Goal: Task Accomplishment & Management: Use online tool/utility

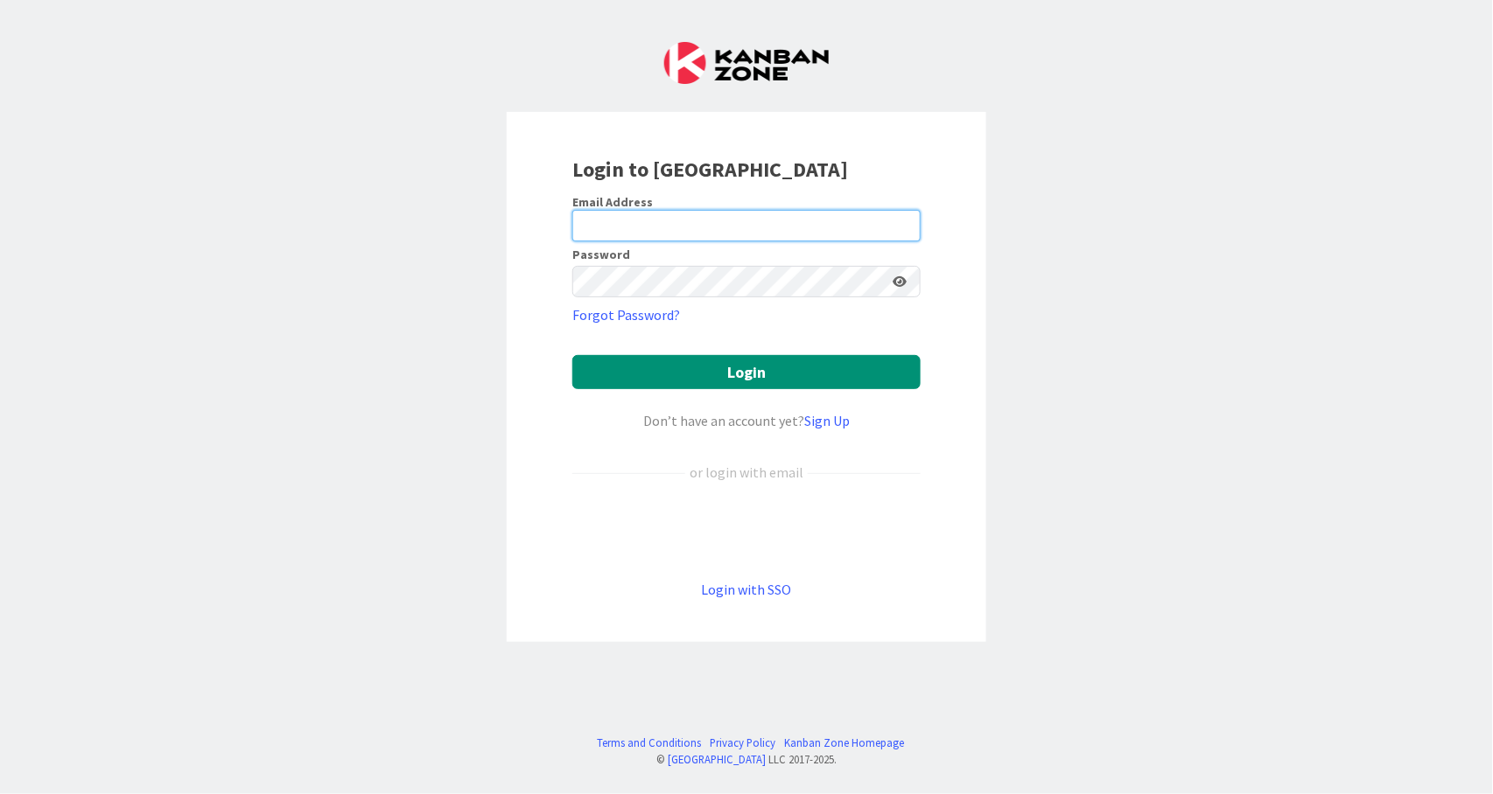
type input "[EMAIL_ADDRESS][DOMAIN_NAME]"
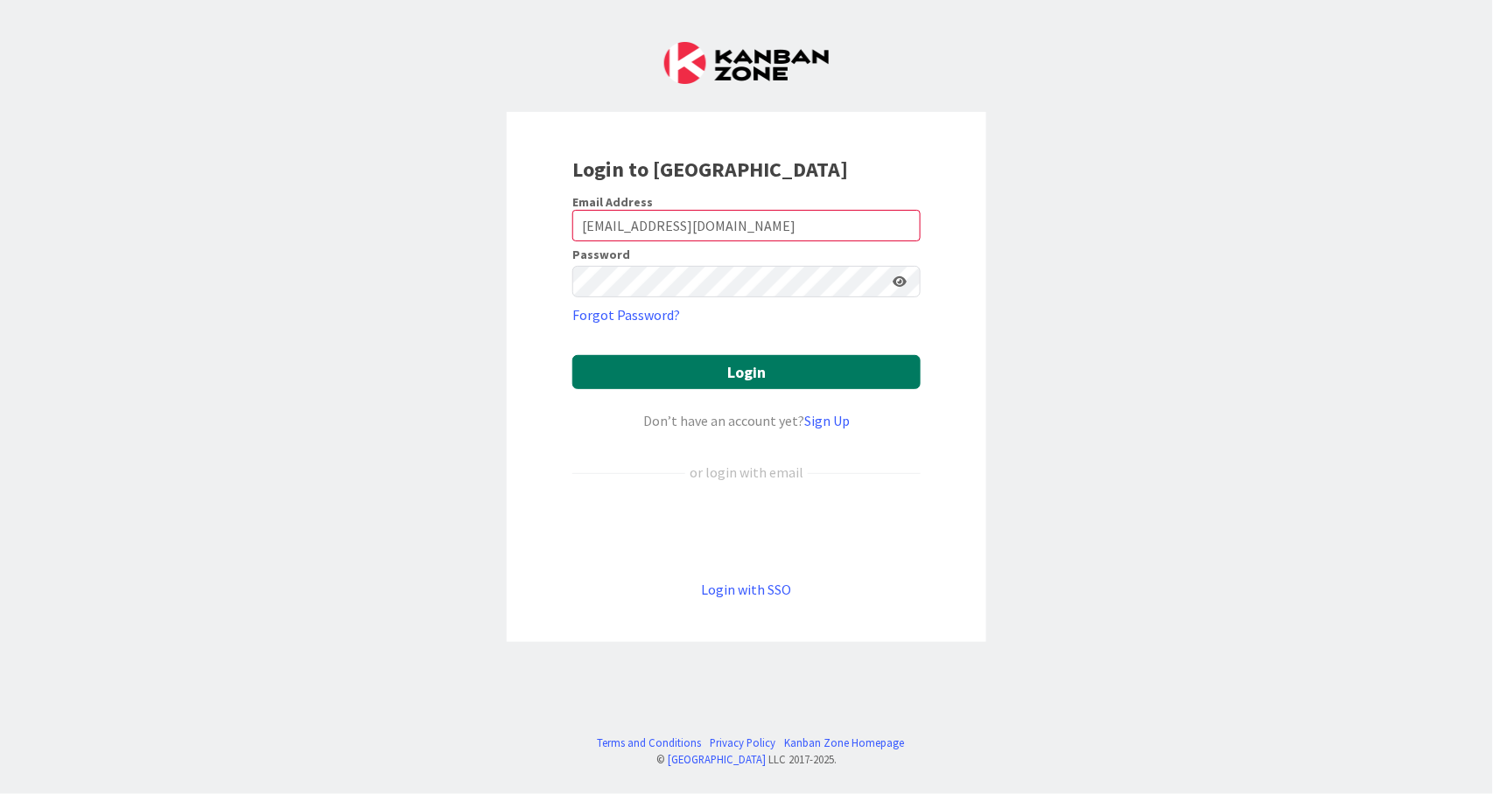
click at [765, 375] on button "Login" at bounding box center [746, 372] width 348 height 34
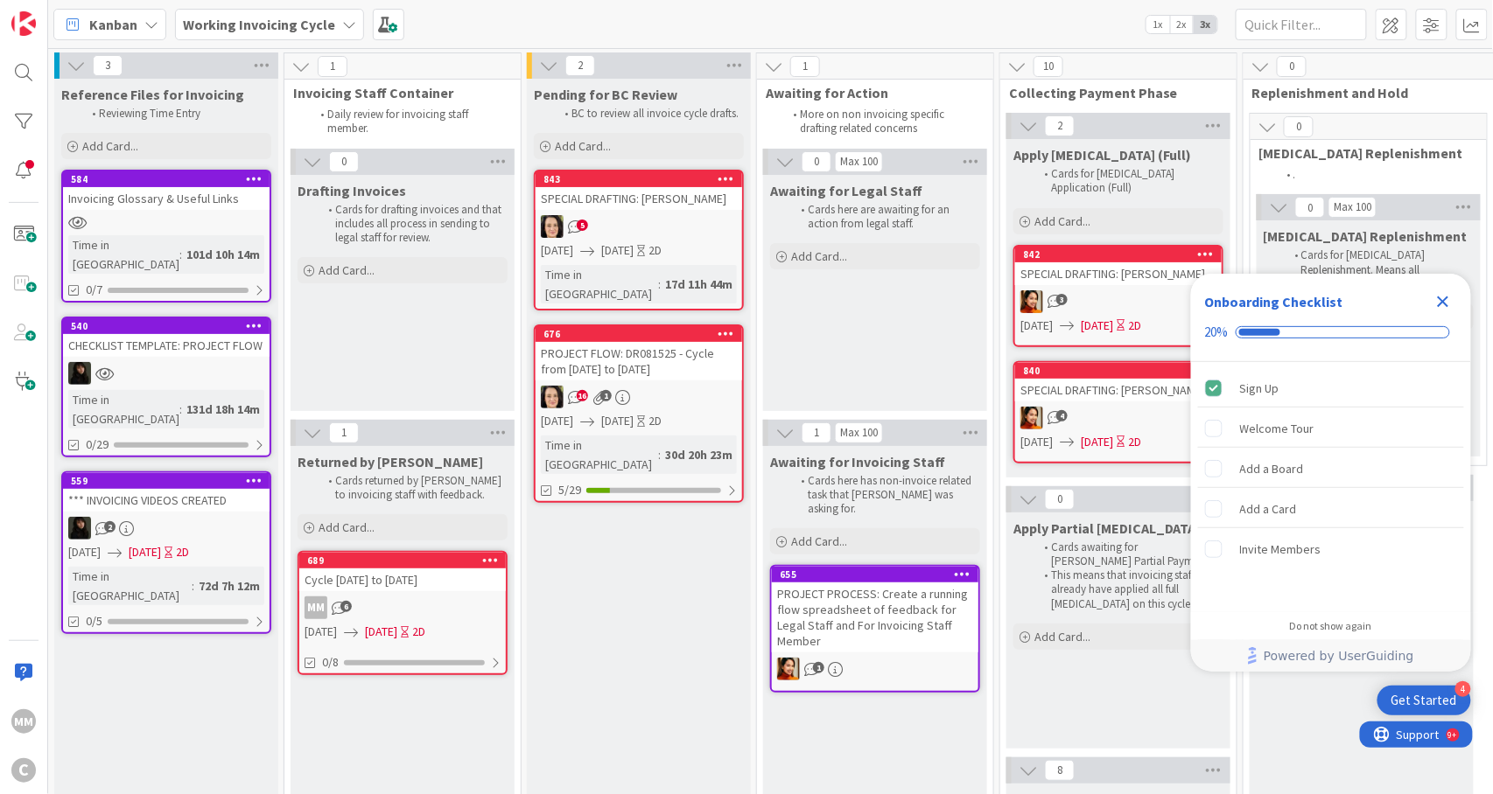
click at [1445, 302] on icon "Close Checklist" at bounding box center [1442, 302] width 11 height 11
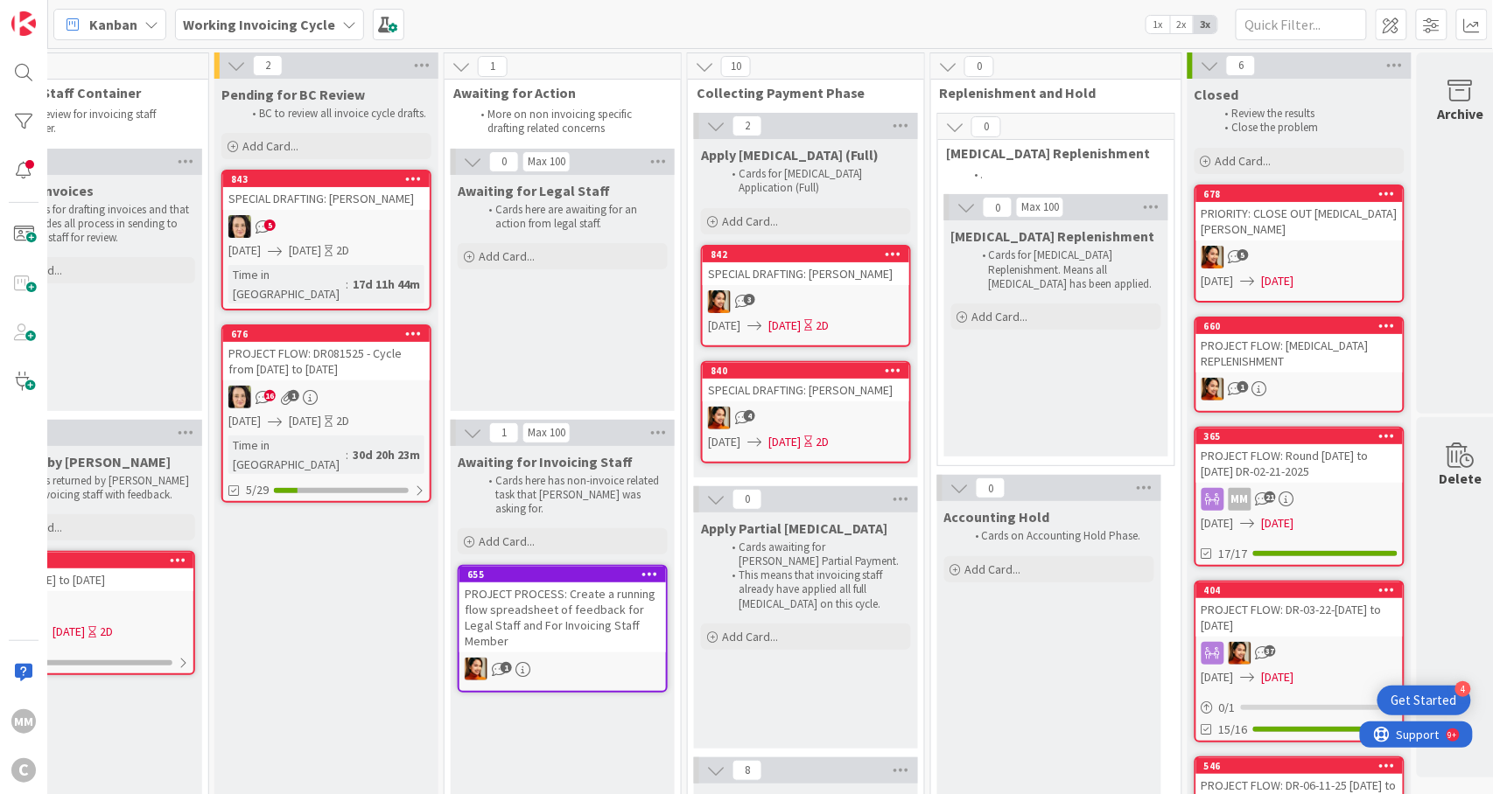
scroll to position [0, 350]
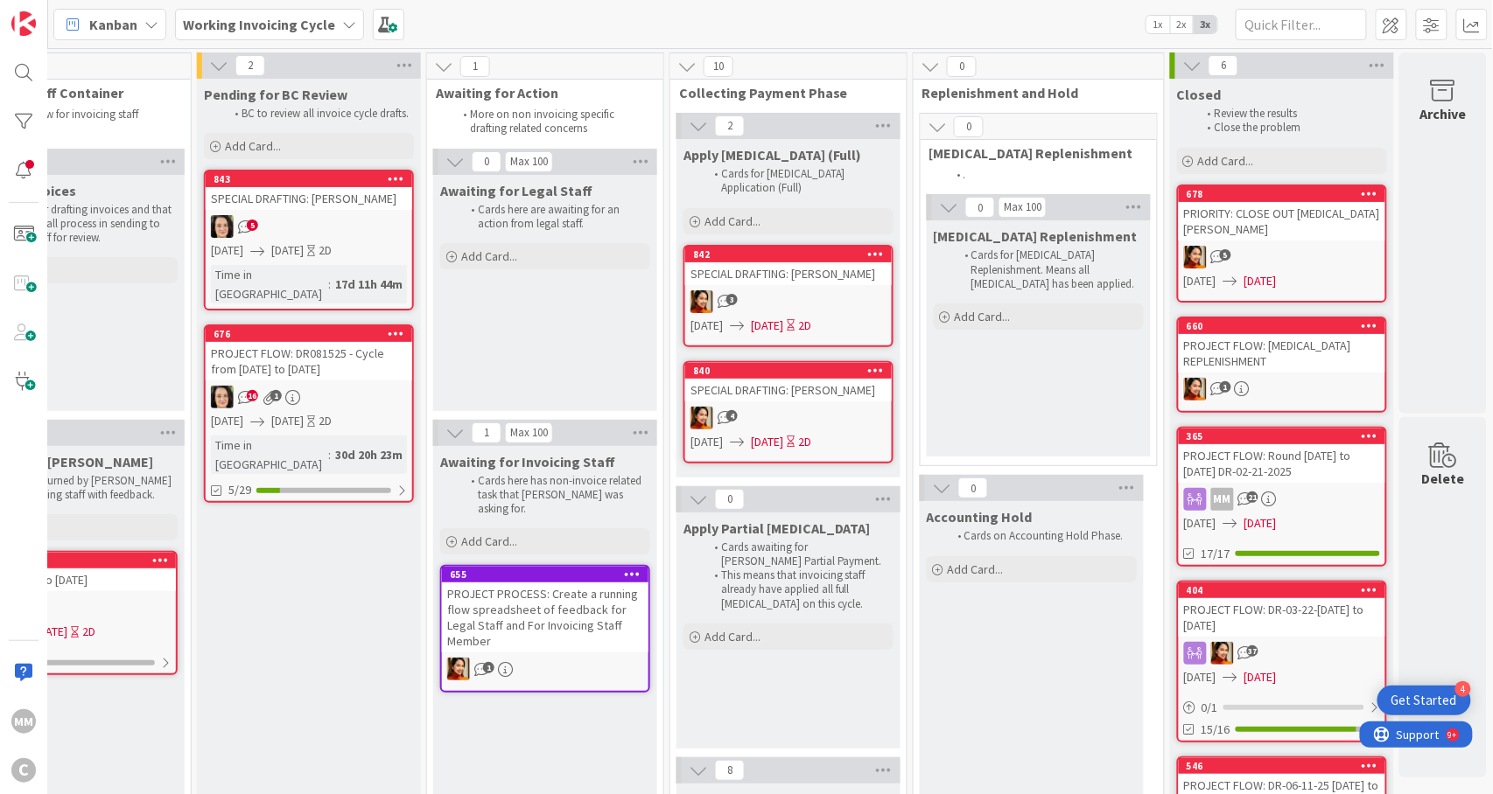
click at [1317, 246] on div "5" at bounding box center [1282, 257] width 206 height 23
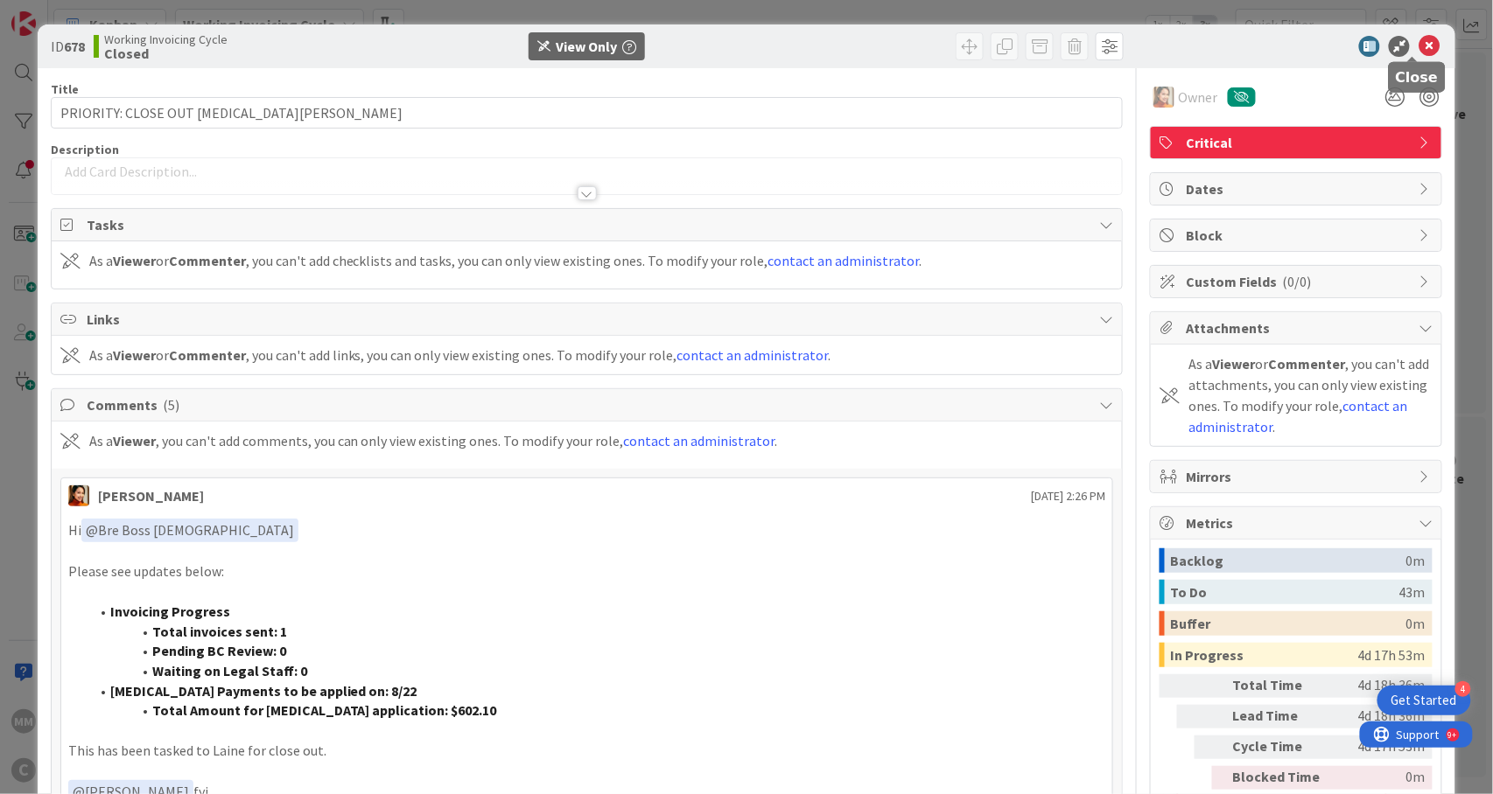
click at [1418, 47] on icon at bounding box center [1428, 46] width 21 height 21
